Goal: Check status: Check status

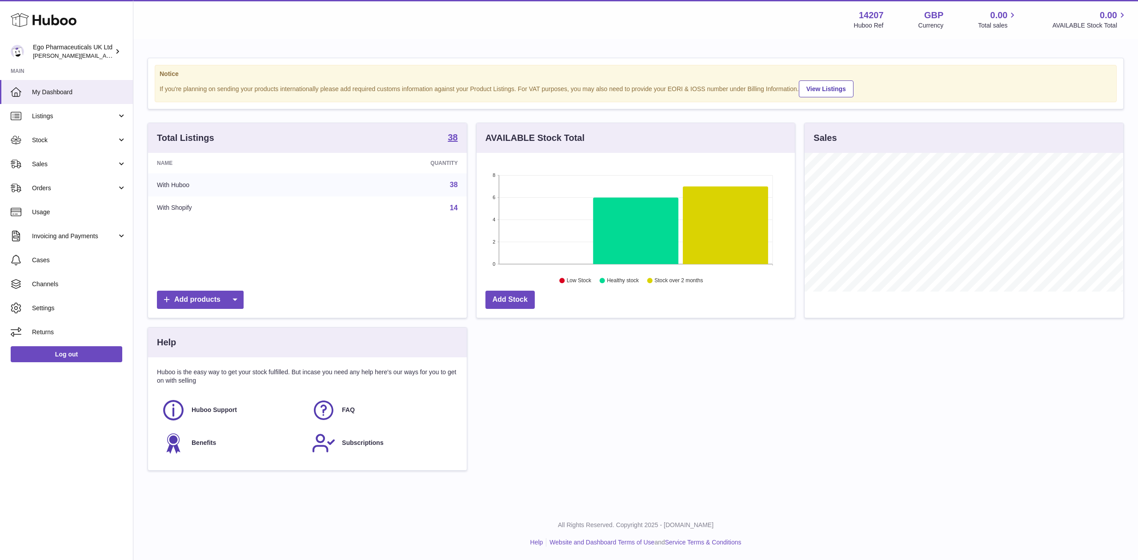
scroll to position [139, 318]
click at [47, 187] on span "Orders" at bounding box center [74, 188] width 85 height 8
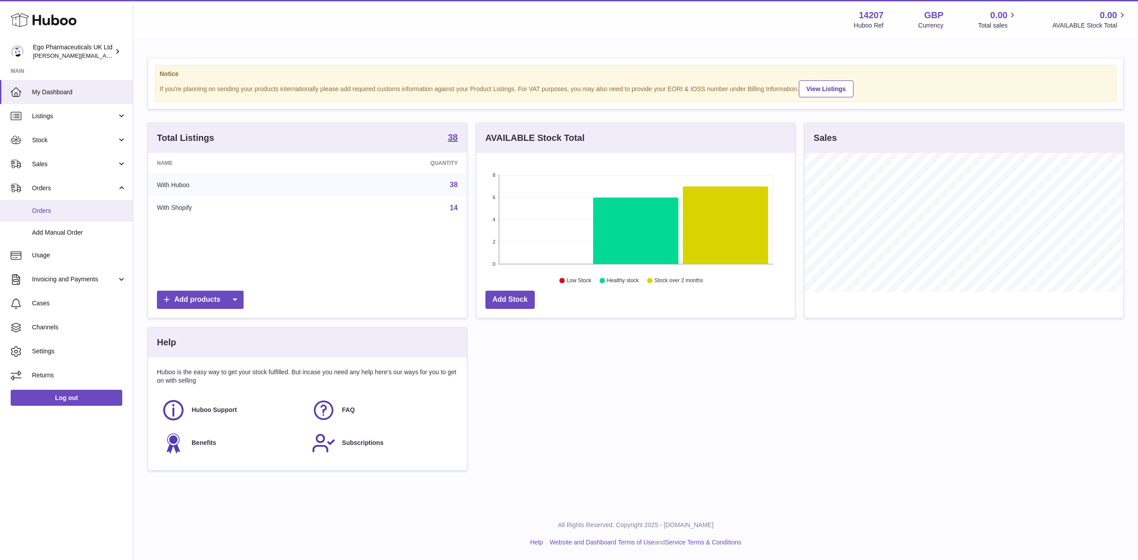
click at [44, 211] on span "Orders" at bounding box center [79, 211] width 94 height 8
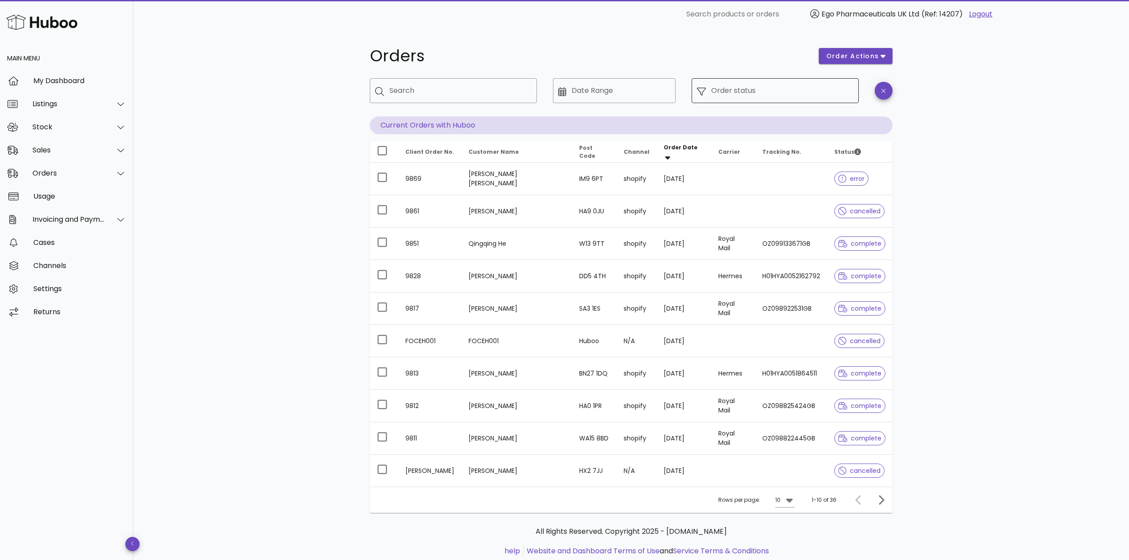
click at [713, 89] on input "Order status" at bounding box center [782, 91] width 142 height 14
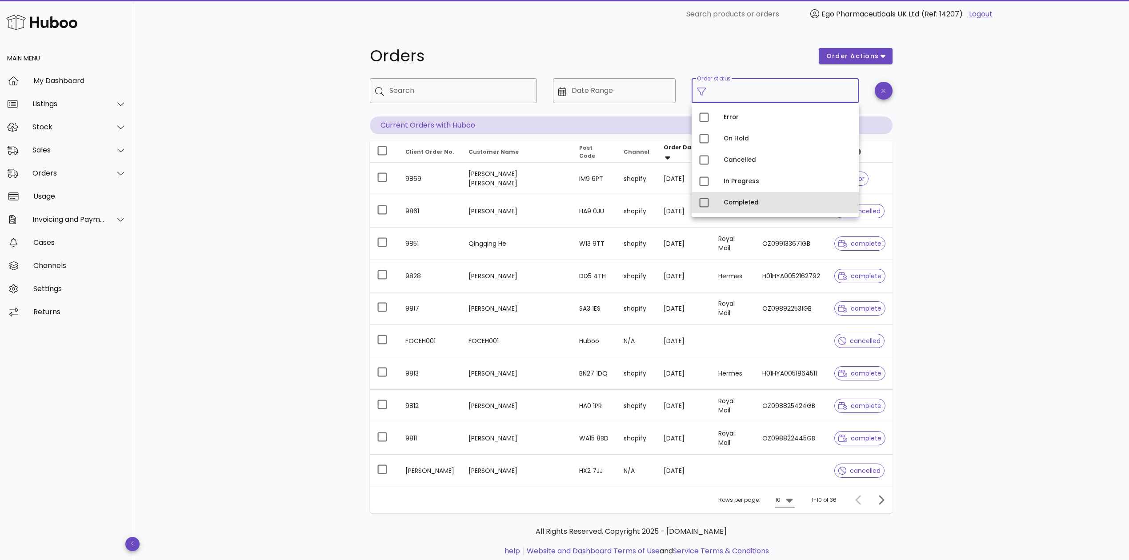
click at [740, 205] on div "Completed" at bounding box center [788, 202] width 128 height 7
type input "**********"
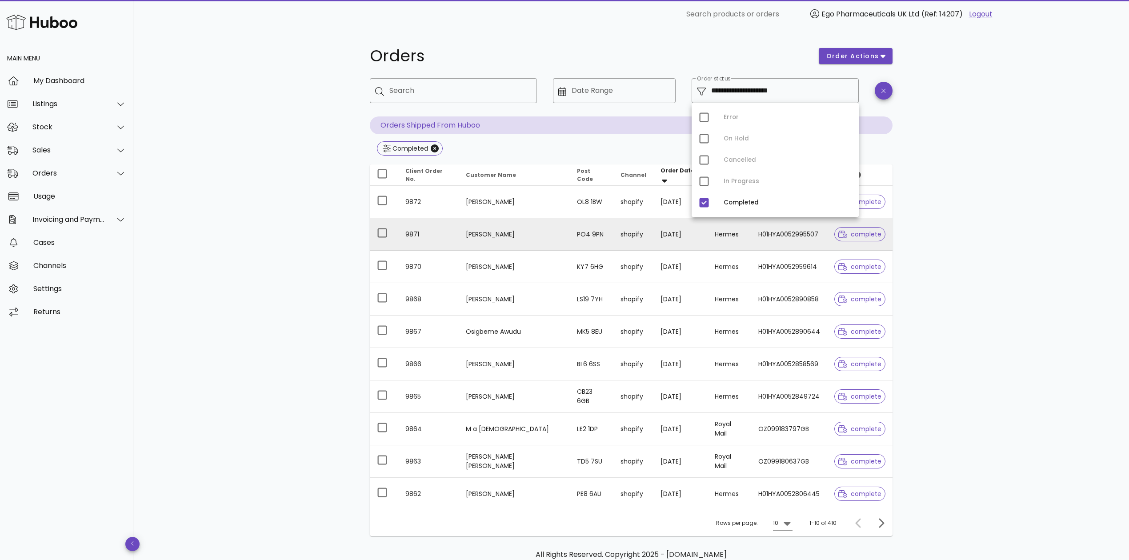
click at [853, 236] on span "complete" at bounding box center [859, 234] width 43 height 6
